Goal: Subscribe to service/newsletter

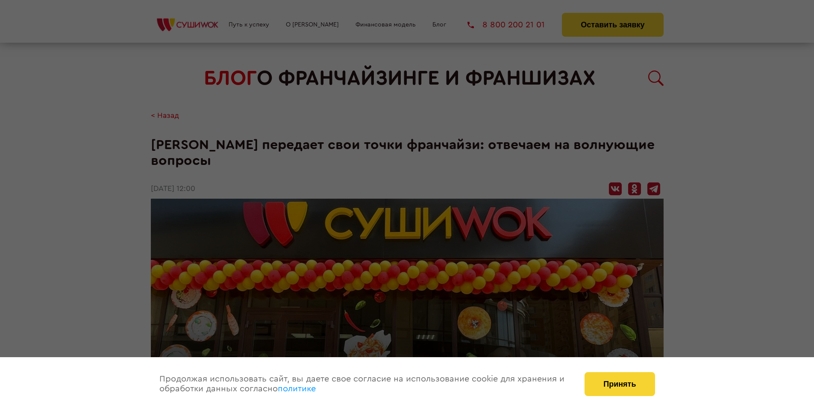
scroll to position [997, 0]
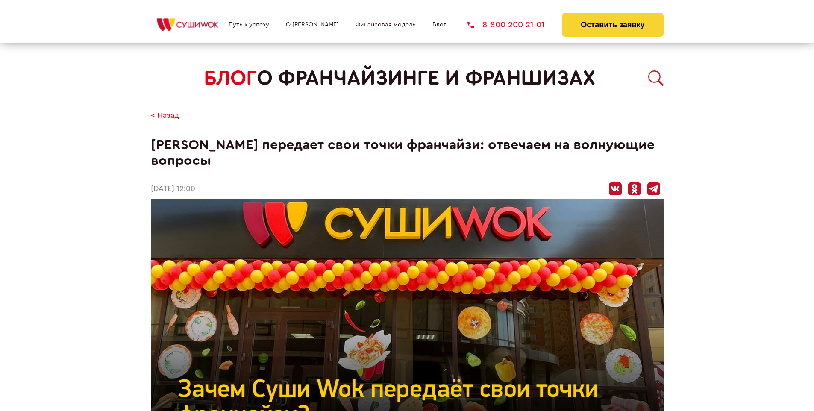
scroll to position [997, 0]
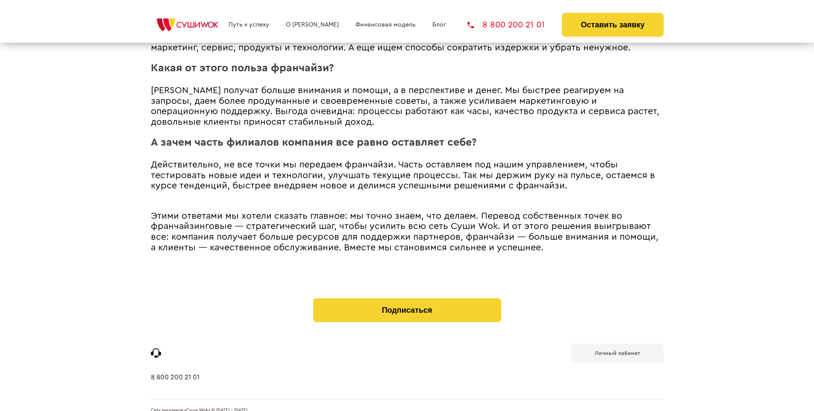
click at [617, 350] on b "Личный кабинет" at bounding box center [617, 353] width 45 height 6
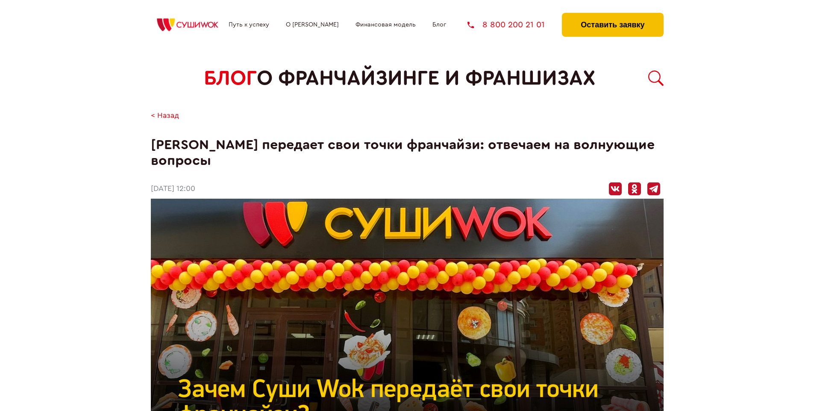
click at [612, 15] on button "Оставить заявку" at bounding box center [612, 25] width 101 height 24
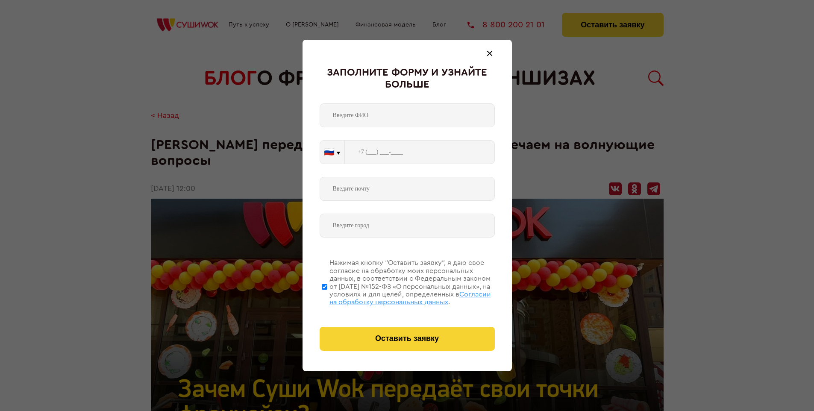
click at [396, 297] on span "Согласии на обработку персональных данных" at bounding box center [410, 298] width 162 height 15
click at [327, 297] on input "Нажимая кнопку “Оставить заявку”, я даю свое согласие на обработку моих персона…" at bounding box center [325, 287] width 6 height 68
checkbox input "false"
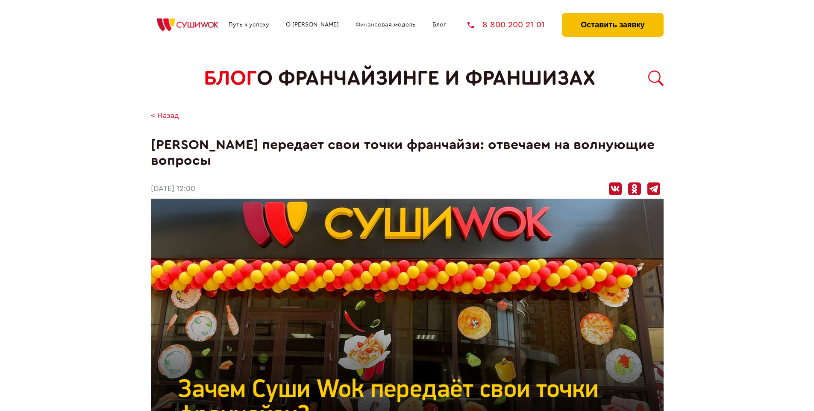
click at [612, 15] on button "Оставить заявку" at bounding box center [612, 25] width 101 height 24
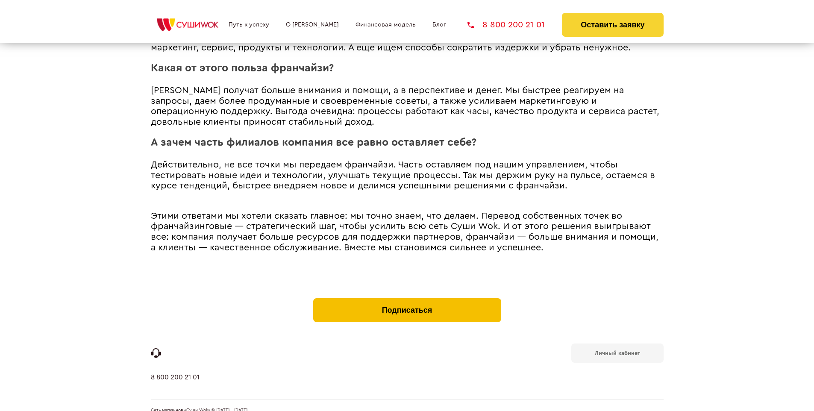
click at [407, 298] on button "Подписаться" at bounding box center [407, 310] width 188 height 24
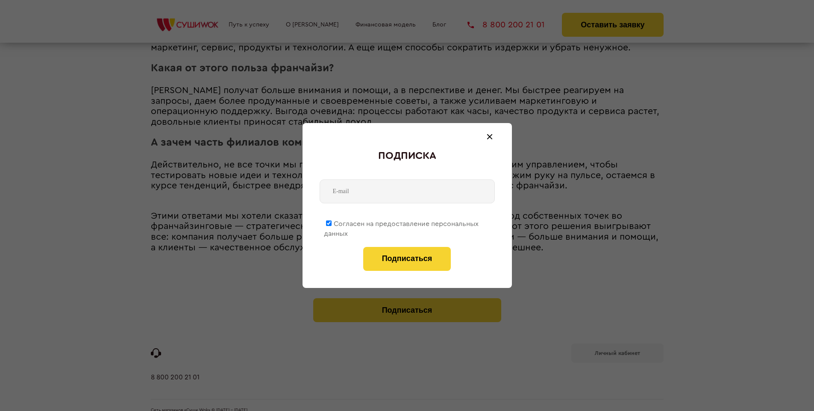
click at [402, 222] on span "Согласен на предоставление персональных данных" at bounding box center [401, 229] width 155 height 17
click at [332, 222] on input "Согласен на предоставление персональных данных" at bounding box center [329, 224] width 6 height 6
checkbox input "false"
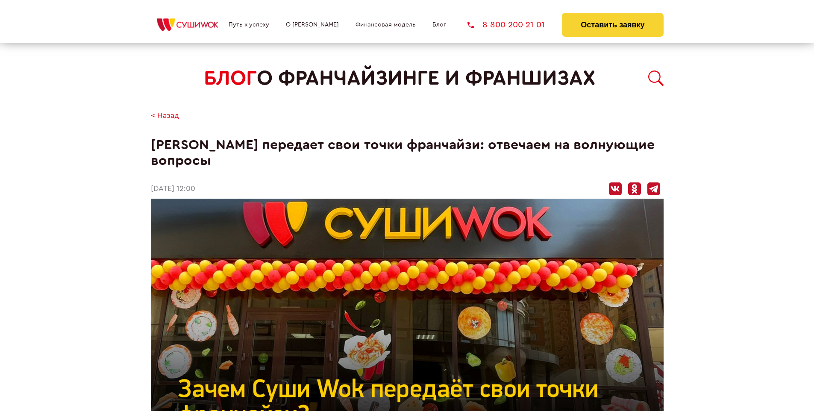
scroll to position [997, 0]
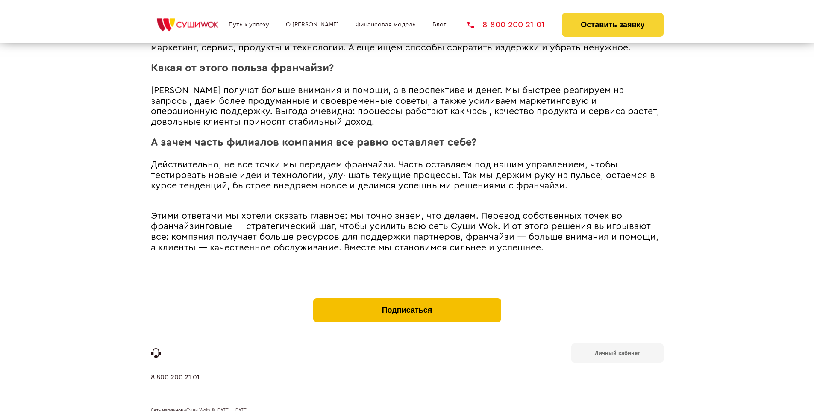
click at [407, 298] on button "Подписаться" at bounding box center [407, 310] width 188 height 24
